Goal: Information Seeking & Learning: Find specific fact

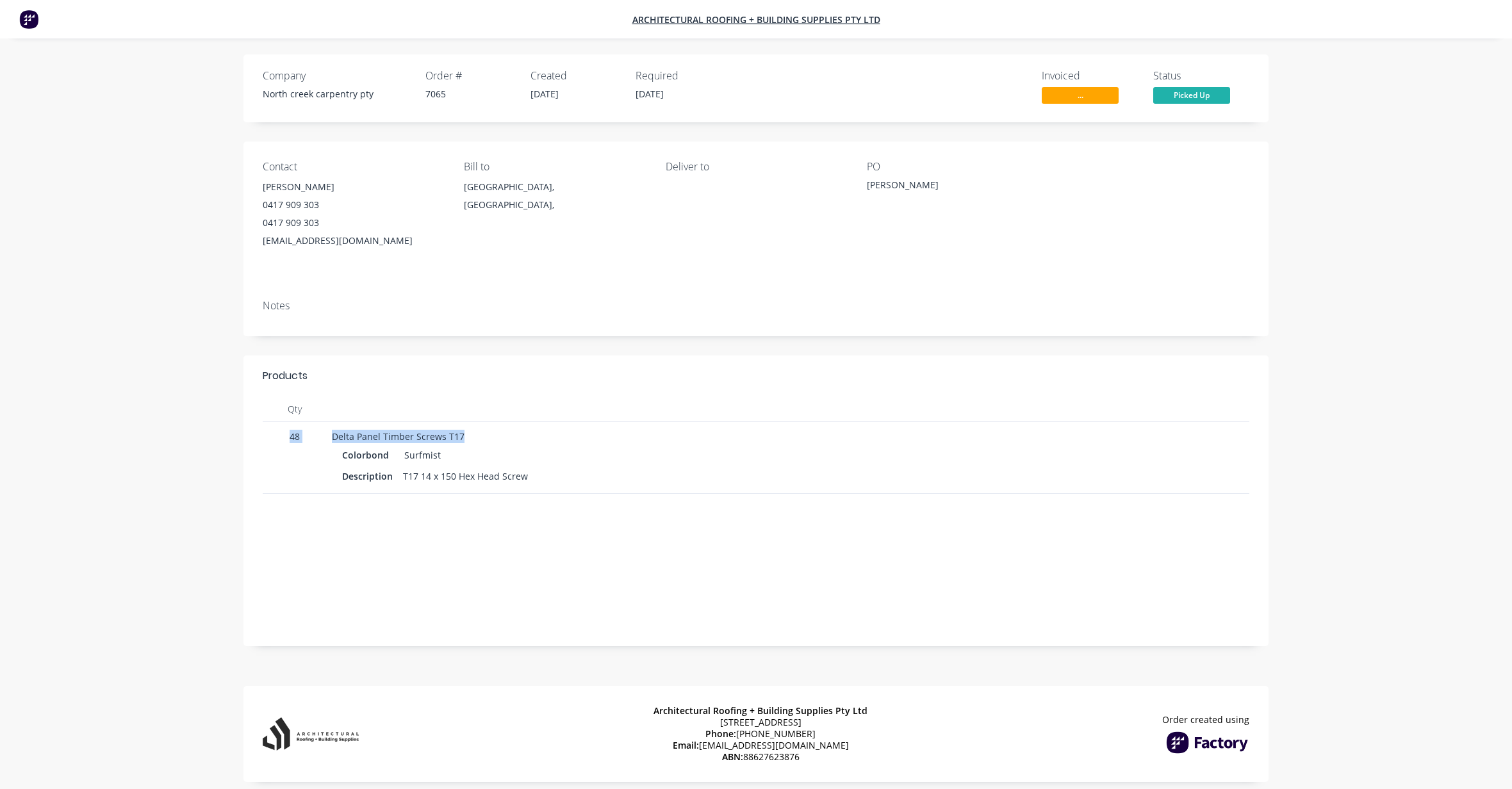
drag, startPoint x: 472, startPoint y: 435, endPoint x: 279, endPoint y: 440, distance: 193.1
click at [279, 440] on div "48 Delta Panel Timber Screws T17 Colorbond Surfmist Description T17 14 x 150 He…" at bounding box center [756, 458] width 986 height 72
click at [547, 463] on div "Colorbond Surfmist" at bounding box center [565, 455] width 447 height 18
drag, startPoint x: 488, startPoint y: 437, endPoint x: 269, endPoint y: 435, distance: 219.0
click at [269, 435] on div "48 Delta Panel Timber Screws T17 Colorbond Surfmist Description T17 14 x 150 He…" at bounding box center [756, 458] width 986 height 72
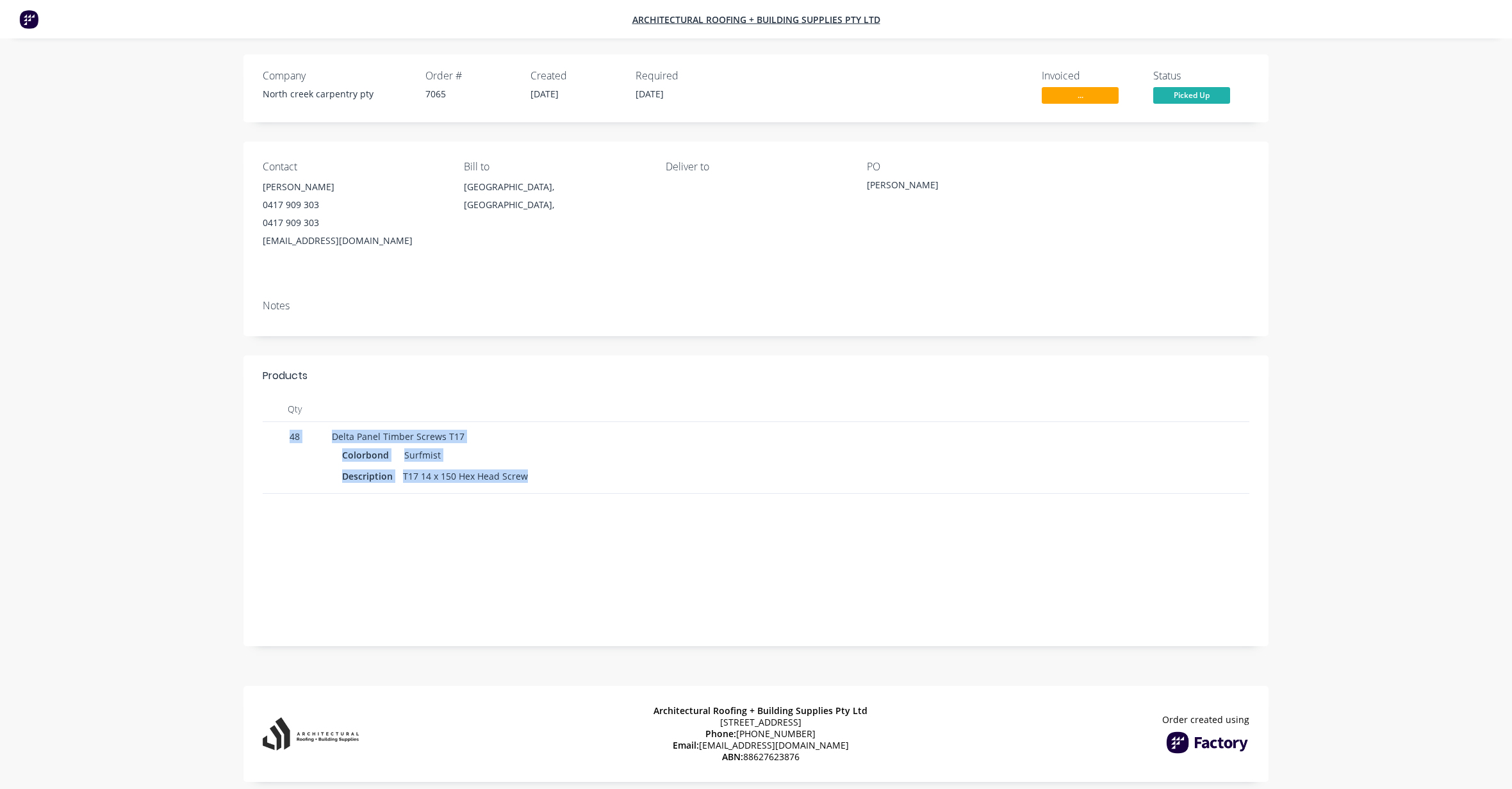
drag, startPoint x: 569, startPoint y: 475, endPoint x: 284, endPoint y: 424, distance: 289.5
click at [284, 424] on div "48 Delta Panel Timber Screws T17 Colorbond Surfmist Description T17 14 x 150 He…" at bounding box center [756, 458] width 986 height 72
click at [565, 478] on div "Description T17 14 x 150 Hex Head Screw" at bounding box center [565, 476] width 447 height 18
click at [565, 478] on div "Description T17 14 x 150 Hex Head Screw" at bounding box center [565, 476] width 447 height 18
drag, startPoint x: 546, startPoint y: 478, endPoint x: 274, endPoint y: 438, distance: 274.9
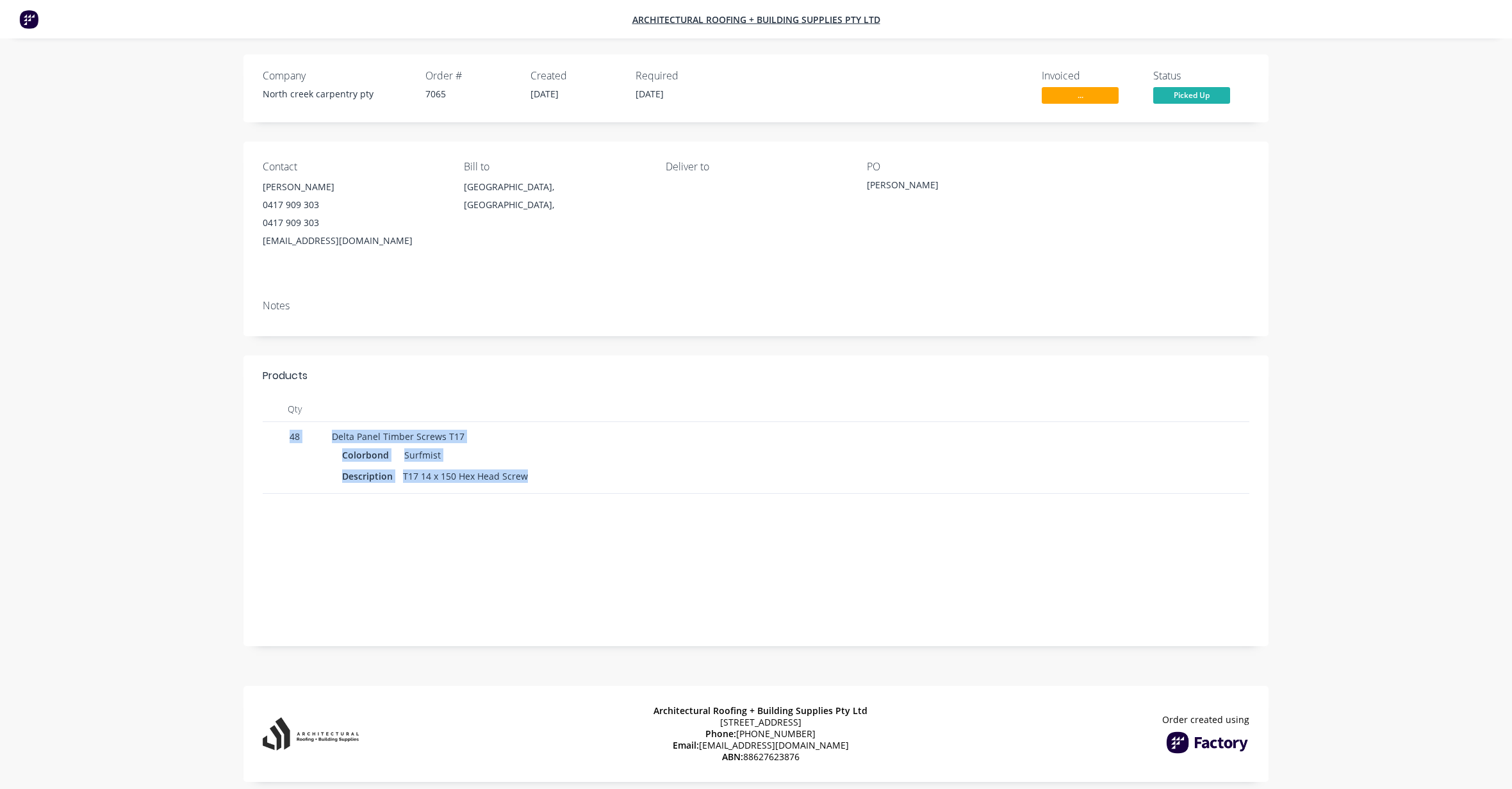
click at [274, 438] on div "48 Delta Panel Timber Screws T17 Colorbond Surfmist Description T17 14 x 150 He…" at bounding box center [756, 458] width 986 height 72
click at [574, 468] on div "Description T17 14 x 150 Hex Head Screw" at bounding box center [565, 476] width 447 height 18
click at [807, 747] on link "[EMAIL_ADDRESS][DOMAIN_NAME]" at bounding box center [774, 745] width 150 height 12
drag, startPoint x: 291, startPoint y: 438, endPoint x: 532, endPoint y: 478, distance: 244.3
click at [532, 478] on div "48 Delta Panel Timber Screws T17 Colorbond Surfmist Description T17 14 x 150 He…" at bounding box center [756, 458] width 986 height 72
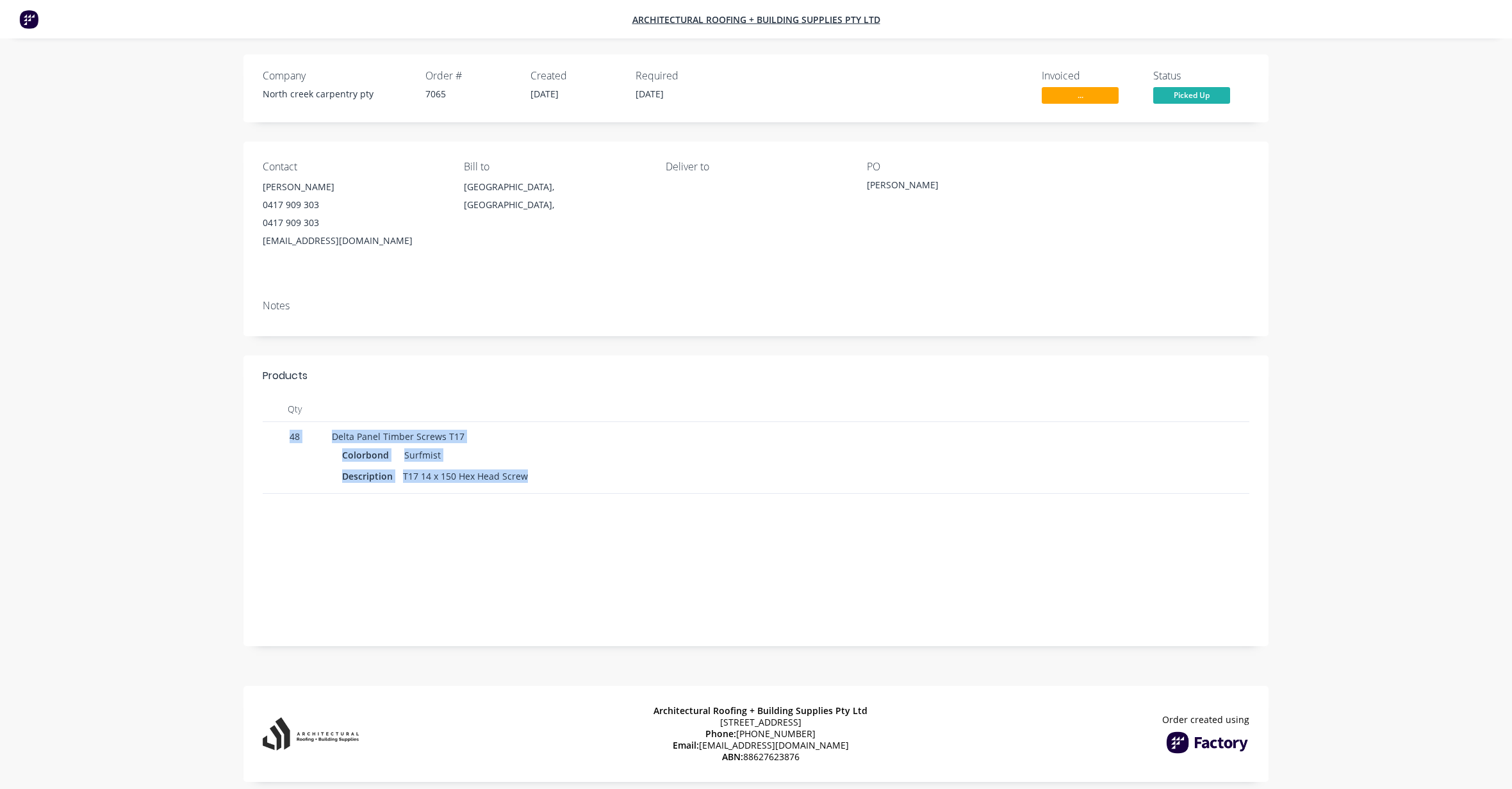
copy div "48 Delta Panel Timber Screws T17 Colorbond Surfmist Description T17 14 x 150 He…"
click at [340, 442] on span "Delta Panel Timber Screws T17" at bounding box center [399, 436] width 133 height 12
drag, startPoint x: 330, startPoint y: 436, endPoint x: 537, endPoint y: 489, distance: 213.7
click at [537, 489] on div "Delta Panel Timber Screws T17 Colorbond Surfmist Description T17 14 x 150 Hex H…" at bounding box center [566, 458] width 478 height 72
copy div "Delta Panel Timber Screws T17 Colorbond Surfmist Description T17 14 x 150 Hex H…"
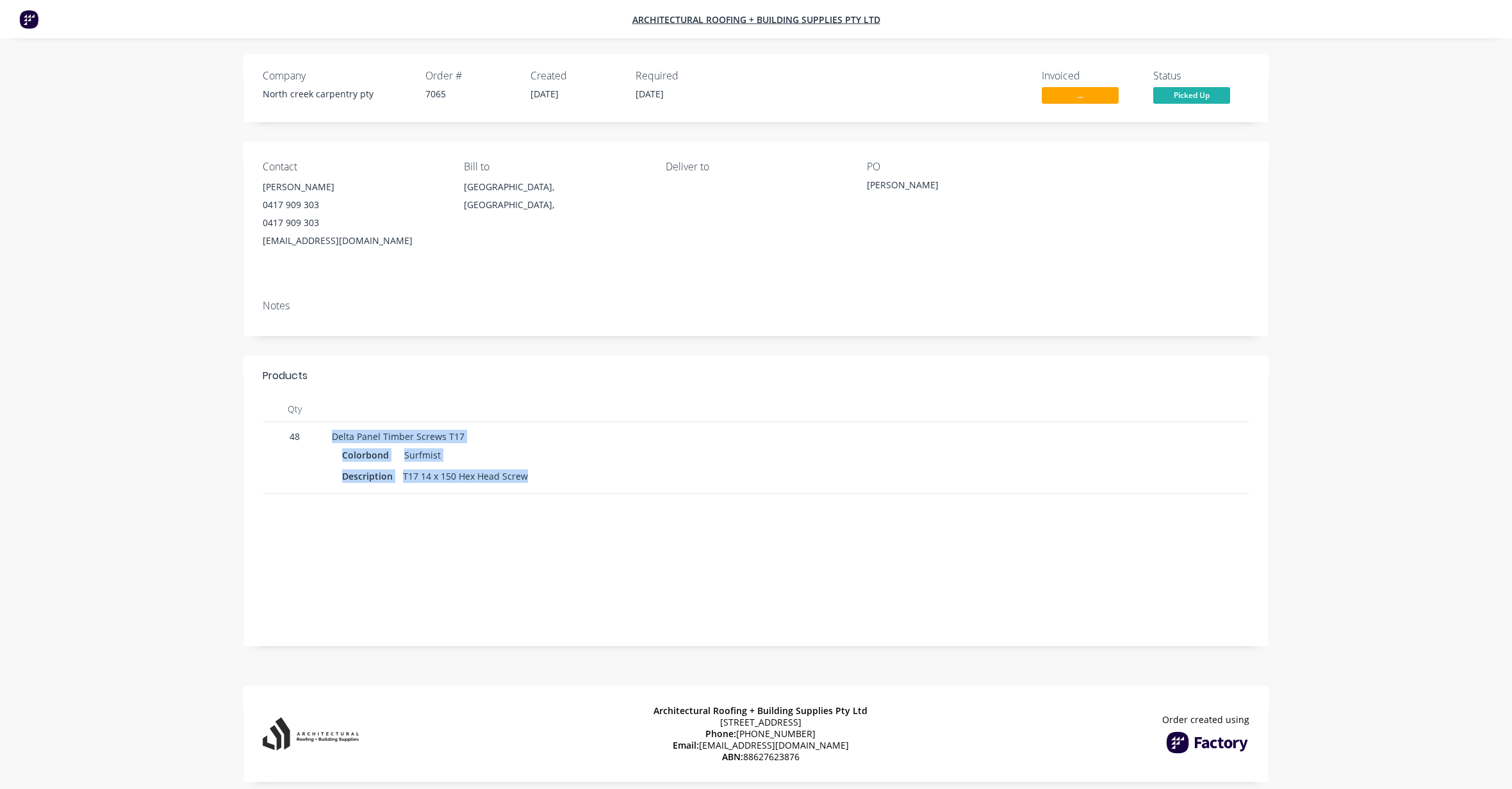
click at [421, 452] on div "Surfmist" at bounding box center [420, 455] width 41 height 18
click at [391, 482] on div "Description" at bounding box center [369, 476] width 55 height 18
